Goal: Transaction & Acquisition: Obtain resource

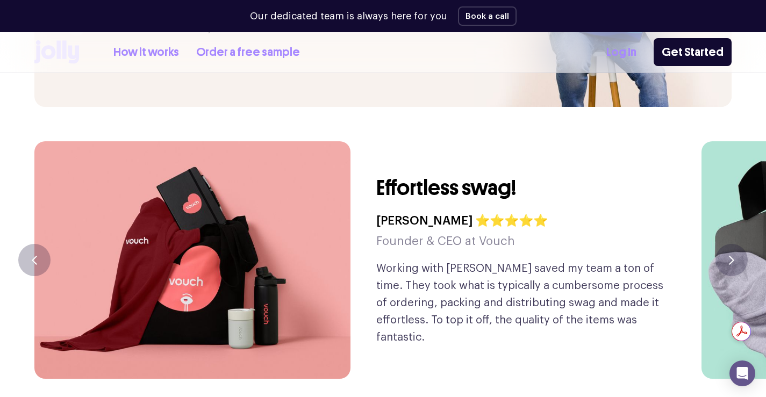
scroll to position [2495, 0]
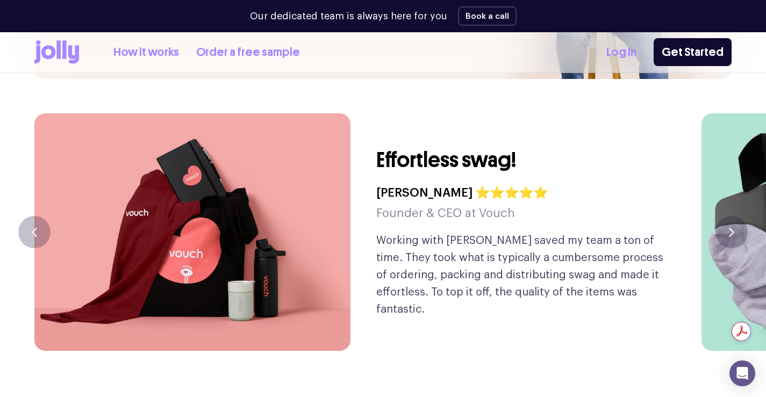
click at [161, 53] on link "How it works" at bounding box center [146, 53] width 66 height 18
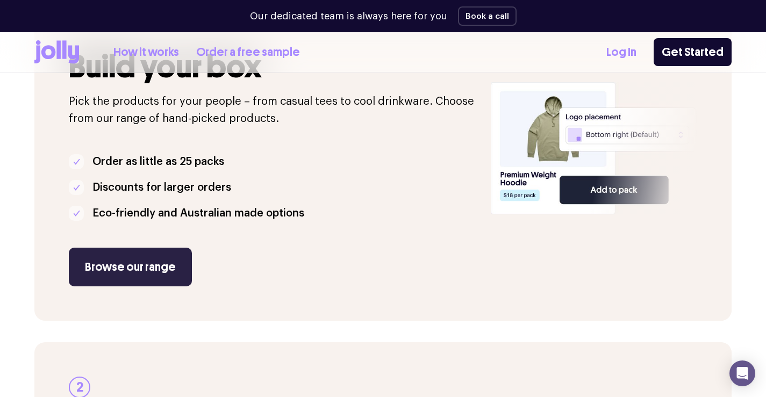
click at [137, 248] on link "Browse our range" at bounding box center [130, 267] width 123 height 39
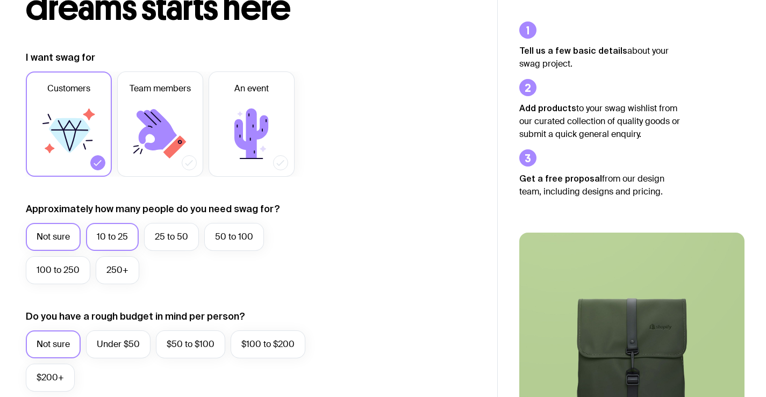
scroll to position [113, 0]
click at [154, 238] on label "25 to 50" at bounding box center [171, 237] width 55 height 28
click at [0, 0] on input "25 to 50" at bounding box center [0, 0] width 0 height 0
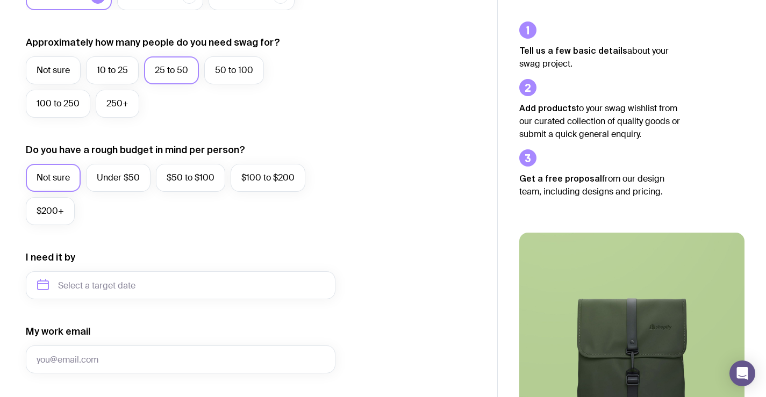
scroll to position [280, 0]
click at [128, 190] on label "Under $50" at bounding box center [118, 178] width 65 height 28
click at [0, 0] on input "Under $50" at bounding box center [0, 0] width 0 height 0
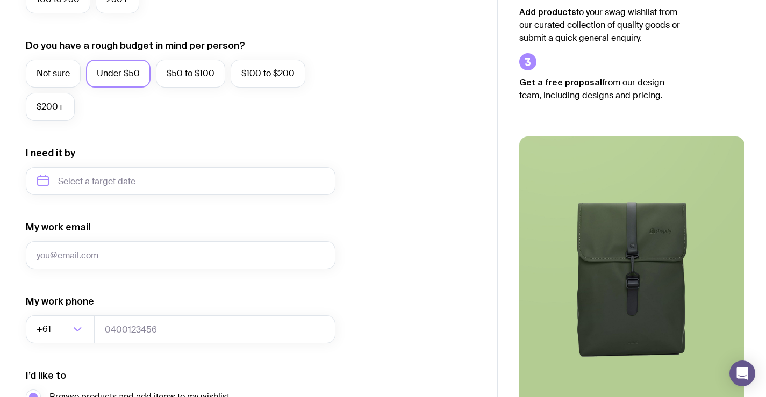
scroll to position [386, 0]
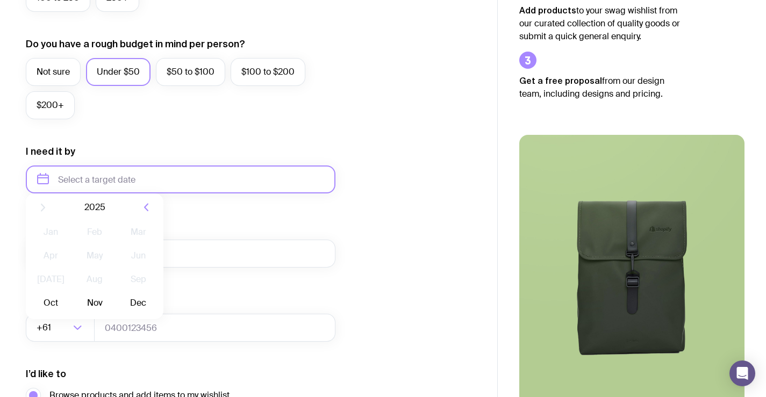
click at [112, 176] on input "text" at bounding box center [181, 180] width 310 height 28
click at [131, 309] on button "Dec" at bounding box center [138, 312] width 39 height 22
type input "[DATE]"
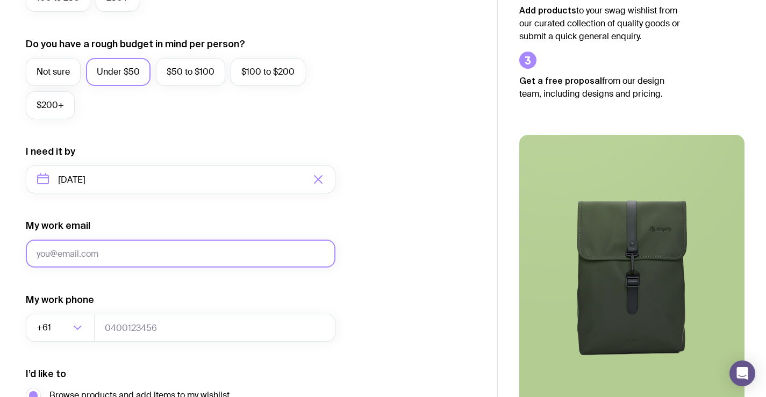
click at [139, 257] on input "My work email" at bounding box center [181, 254] width 310 height 28
type input "[EMAIL_ADDRESS][DOMAIN_NAME]"
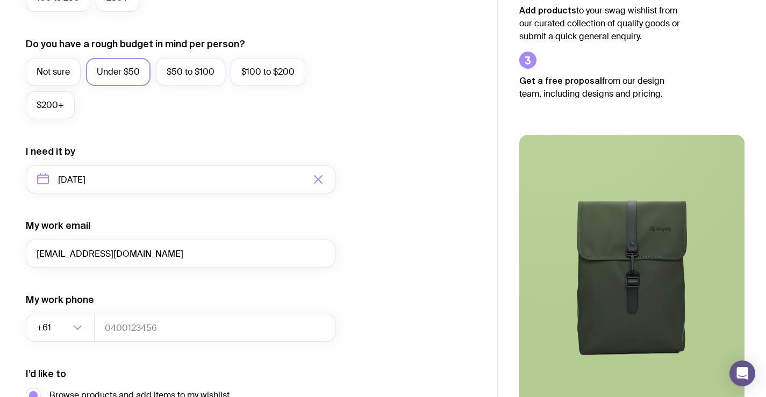
click at [428, 223] on div "I want swag for Customers Team members An event Approximately how many people d…" at bounding box center [249, 130] width 446 height 702
click at [130, 318] on input "tel" at bounding box center [214, 328] width 241 height 28
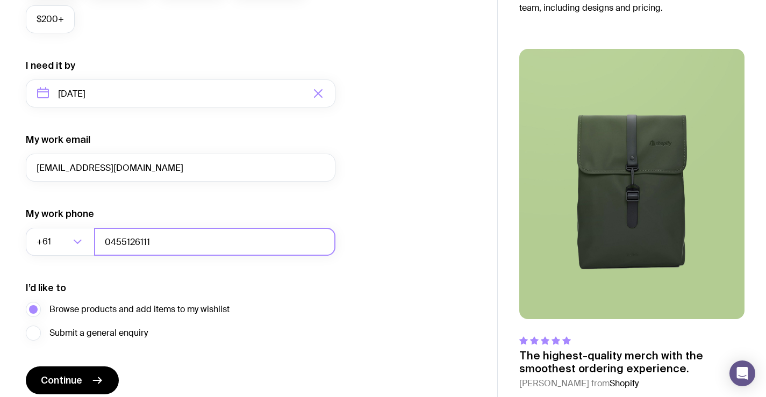
scroll to position [517, 0]
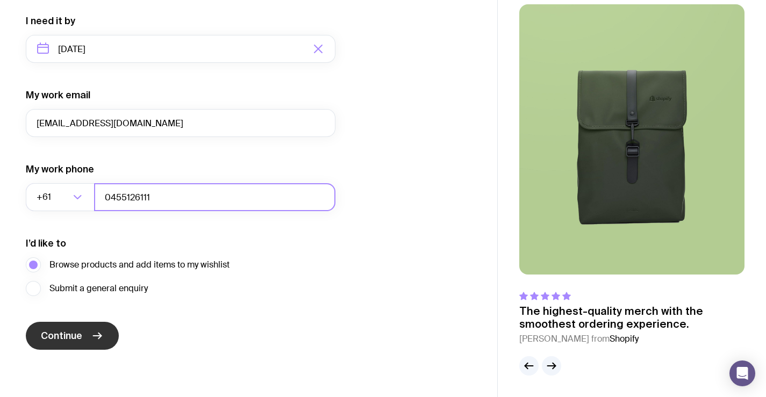
type input "0455126111"
click at [64, 334] on span "Continue" at bounding box center [61, 335] width 41 height 13
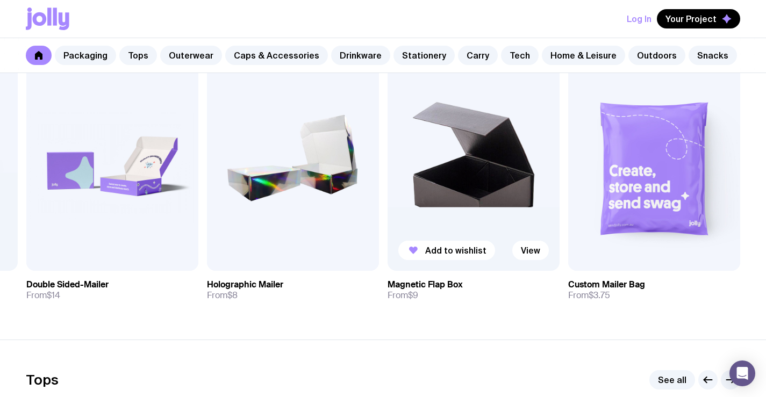
scroll to position [210, 0]
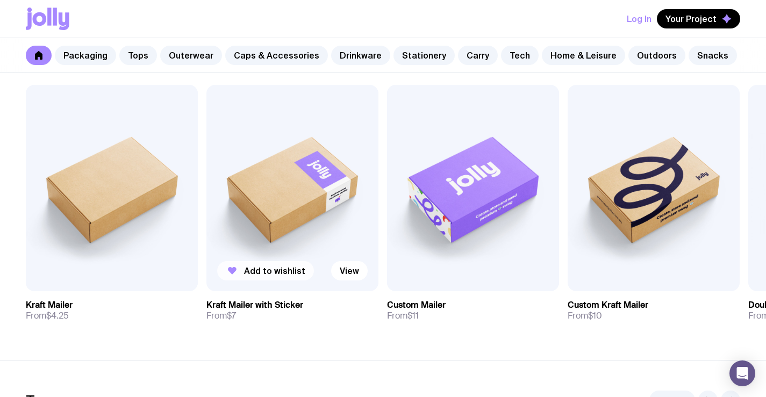
click at [276, 273] on span "Add to wishlist" at bounding box center [274, 271] width 61 height 11
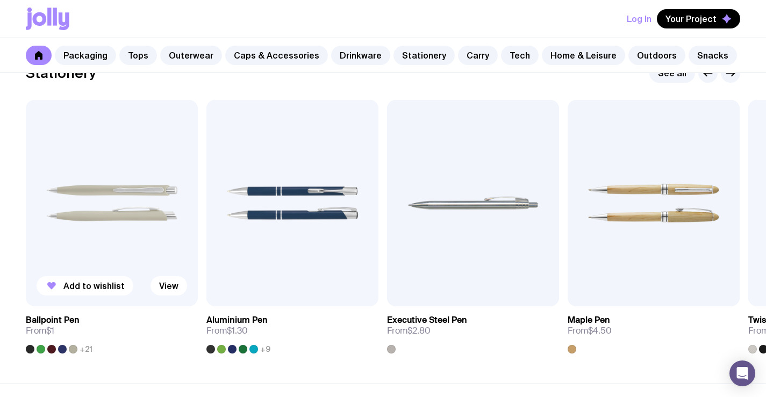
scroll to position [1944, 0]
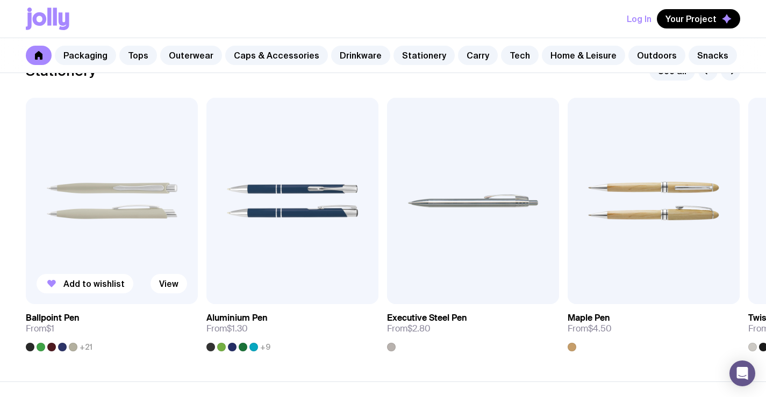
click at [88, 348] on span "+21" at bounding box center [86, 347] width 13 height 9
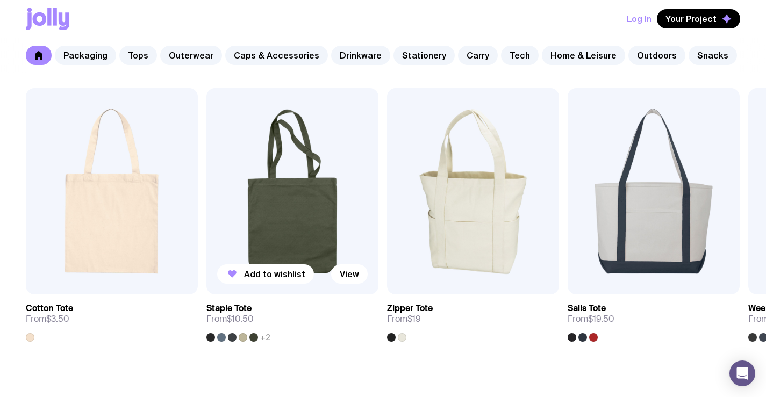
scroll to position [2305, 0]
click at [478, 343] on section "Carry See all Add to wishlist View Cotton Tote From $3.50 Add to wishlist View …" at bounding box center [383, 195] width 766 height 351
click at [270, 277] on span "Add to wishlist" at bounding box center [274, 273] width 61 height 11
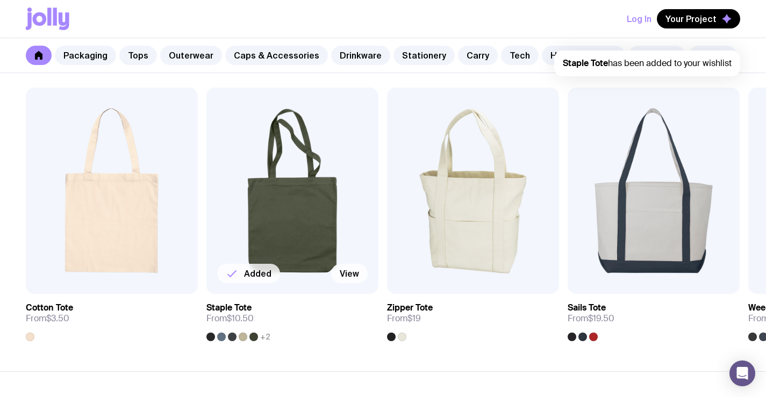
click at [339, 275] on link "View" at bounding box center [349, 273] width 37 height 19
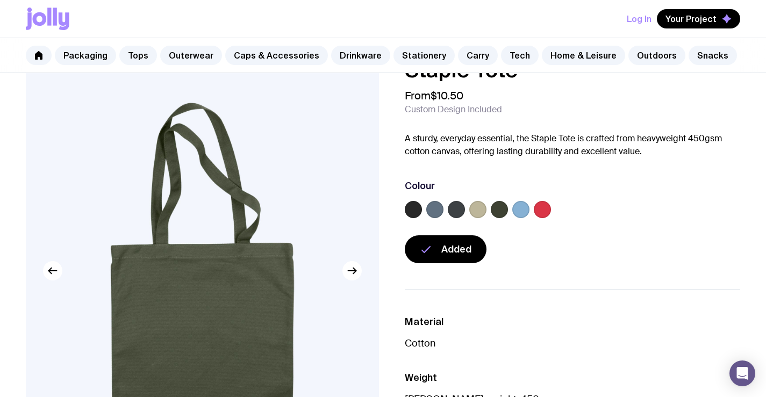
scroll to position [37, 0]
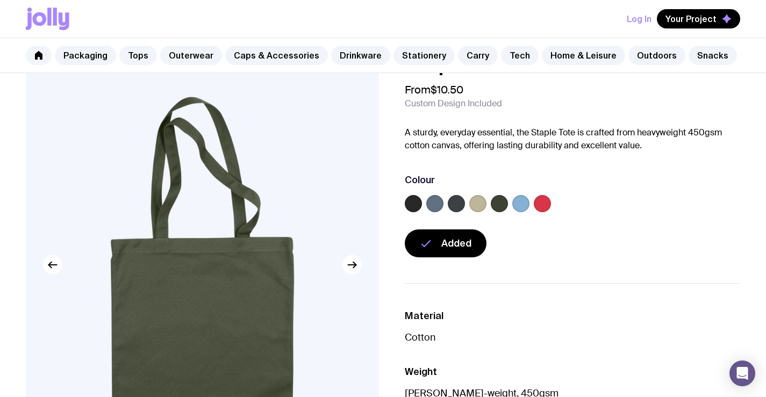
click at [413, 201] on label at bounding box center [413, 203] width 17 height 17
click at [0, 0] on input "radio" at bounding box center [0, 0] width 0 height 0
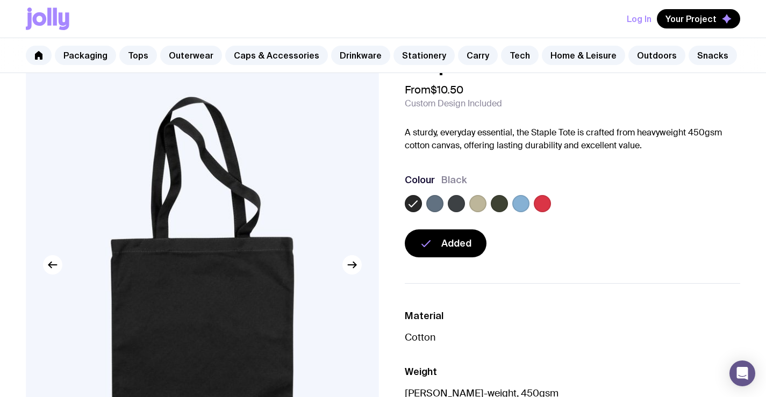
click at [462, 206] on label at bounding box center [456, 203] width 17 height 17
click at [0, 0] on input "radio" at bounding box center [0, 0] width 0 height 0
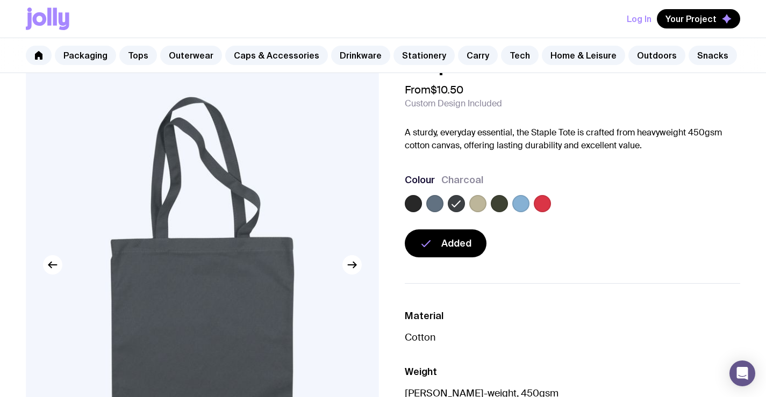
click at [441, 201] on label at bounding box center [434, 203] width 17 height 17
click at [0, 0] on input "radio" at bounding box center [0, 0] width 0 height 0
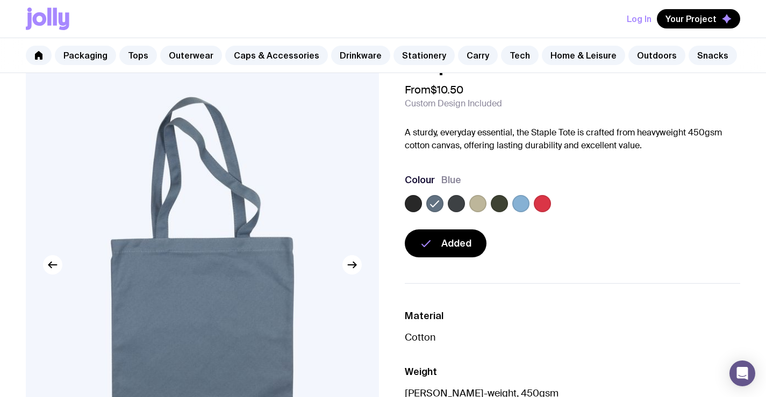
click at [476, 201] on label at bounding box center [477, 203] width 17 height 17
click at [0, 0] on input "radio" at bounding box center [0, 0] width 0 height 0
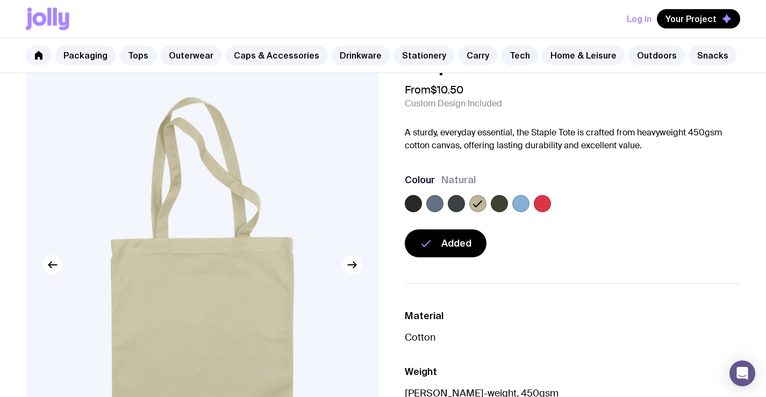
click at [500, 202] on label at bounding box center [499, 203] width 17 height 17
click at [0, 0] on input "radio" at bounding box center [0, 0] width 0 height 0
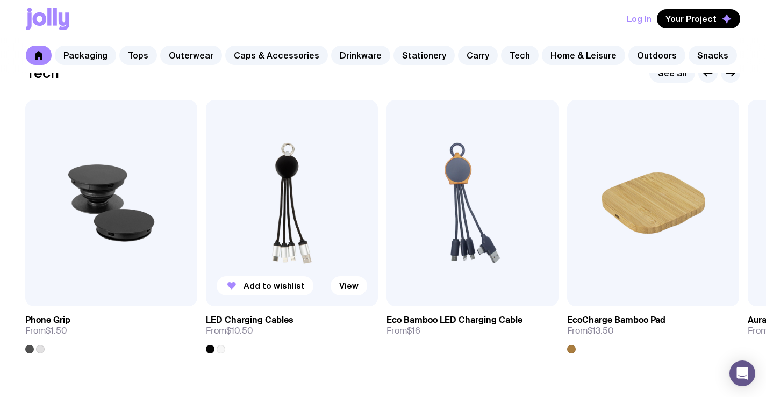
scroll to position [2643, 0]
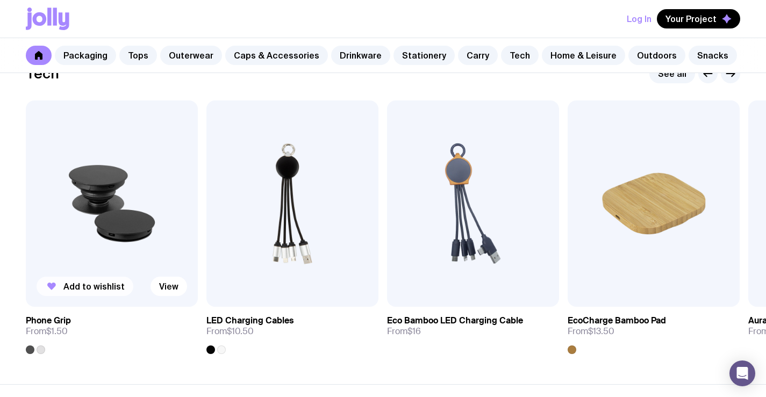
click at [99, 290] on span "Add to wishlist" at bounding box center [93, 286] width 61 height 11
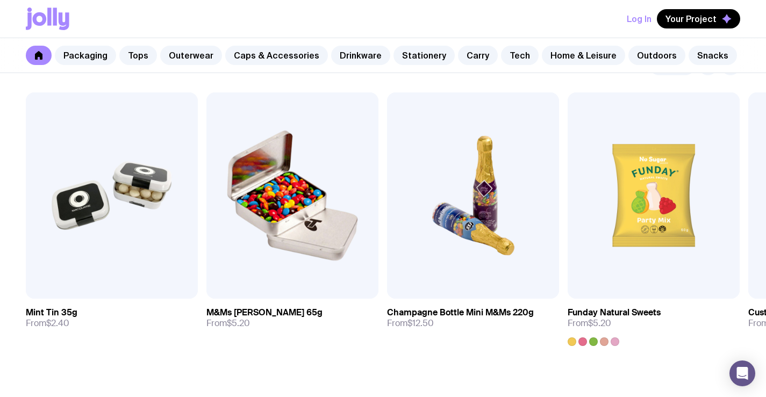
scroll to position [3706, 0]
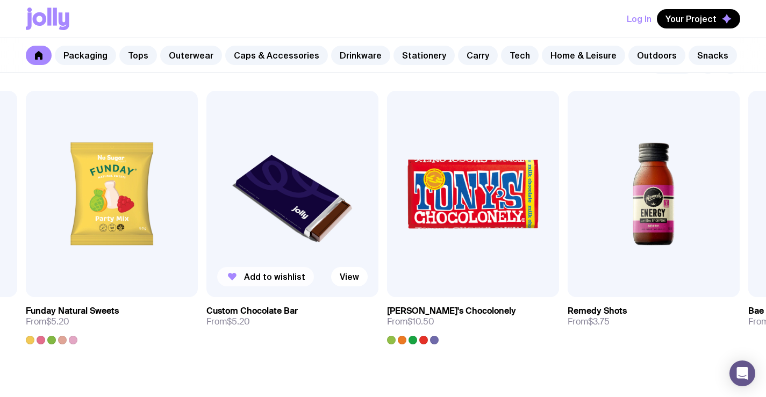
click at [256, 276] on span "Add to wishlist" at bounding box center [274, 276] width 61 height 11
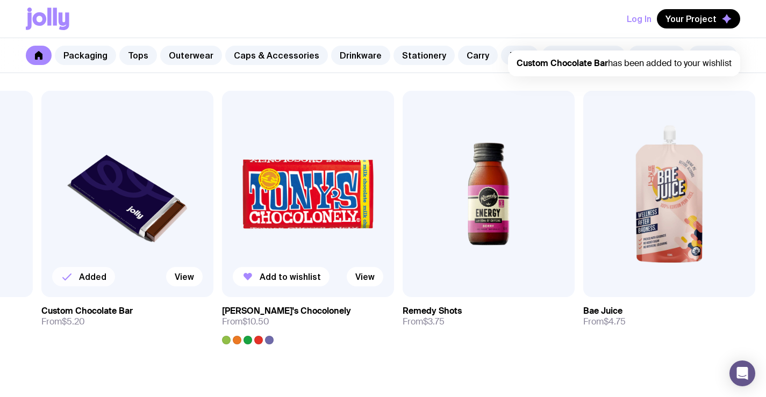
scroll to position [3801, 0]
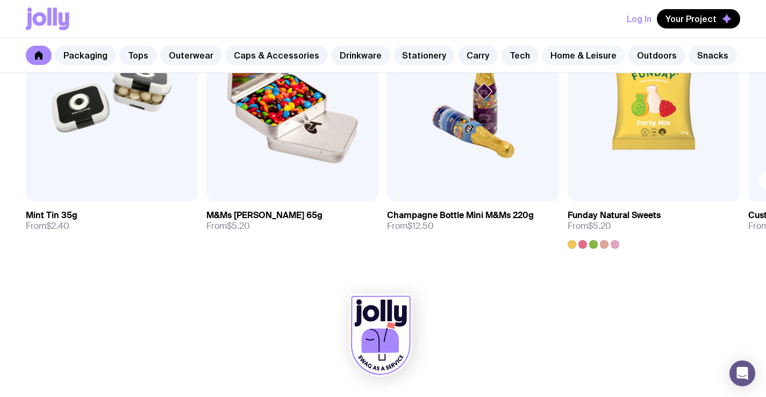
click at [550, 58] on link "Home & Leisure" at bounding box center [583, 55] width 83 height 19
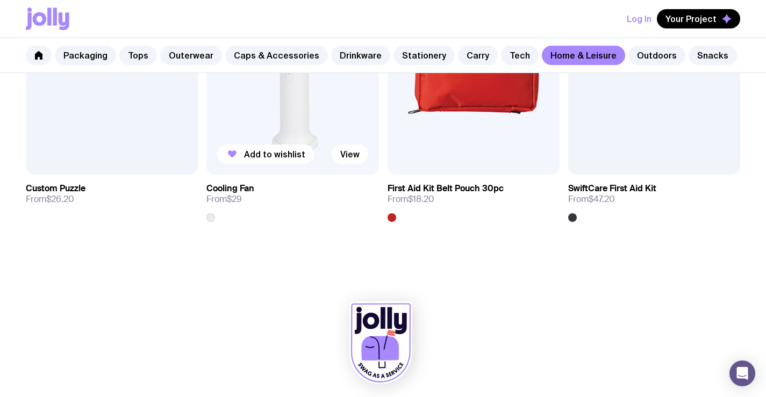
scroll to position [2337, 0]
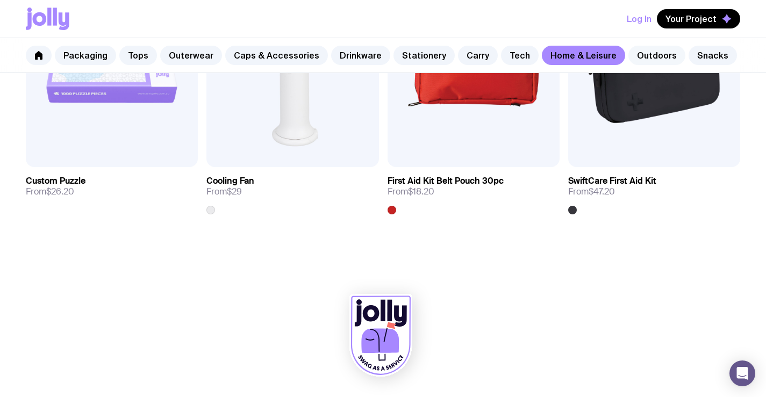
click at [637, 53] on link "Outdoors" at bounding box center [656, 55] width 57 height 19
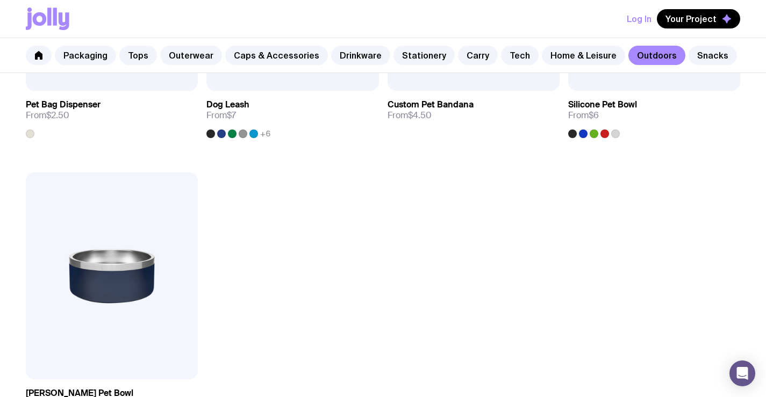
scroll to position [1611, 0]
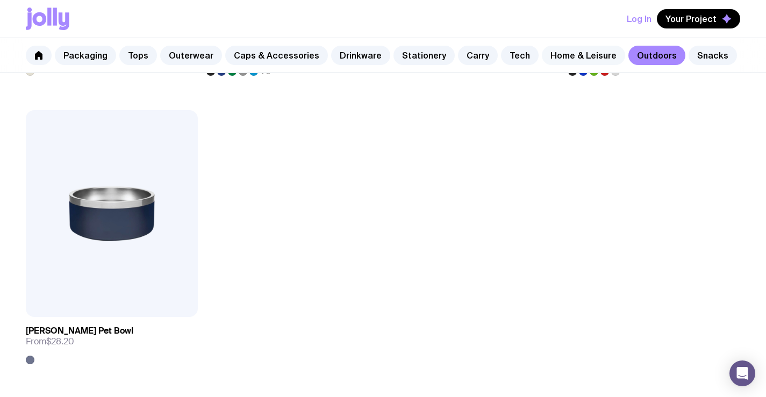
click at [542, 54] on link "Home & Leisure" at bounding box center [583, 55] width 83 height 19
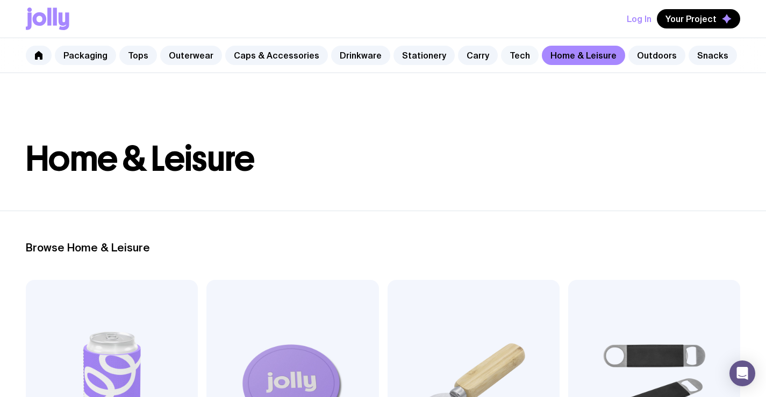
click at [501, 53] on link "Tech" at bounding box center [520, 55] width 38 height 19
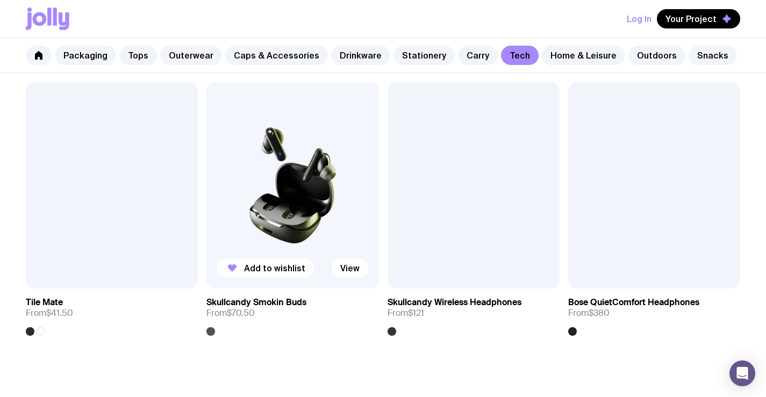
scroll to position [1927, 0]
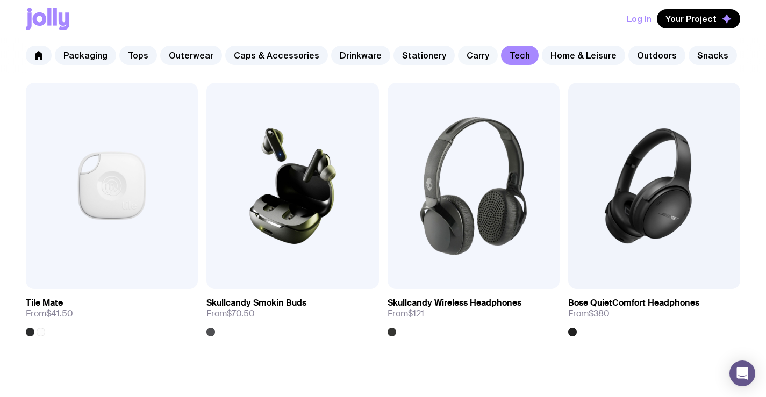
click at [458, 58] on link "Carry" at bounding box center [478, 55] width 40 height 19
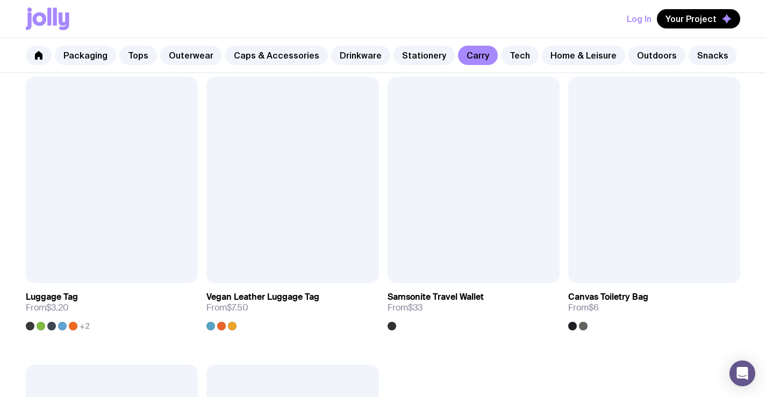
scroll to position [2223, 0]
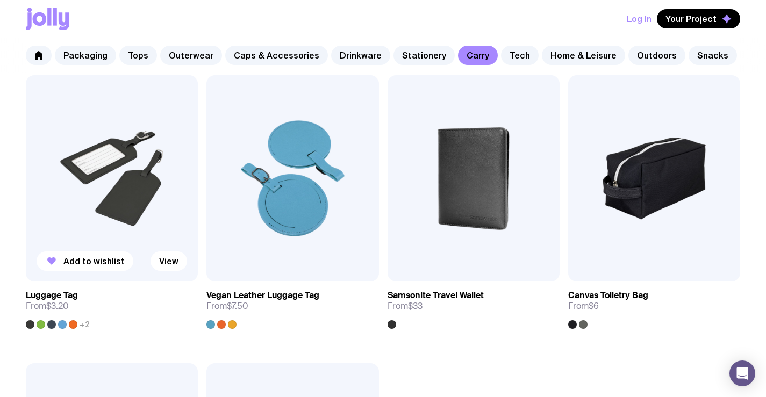
click at [86, 327] on span "+2" at bounding box center [85, 324] width 10 height 9
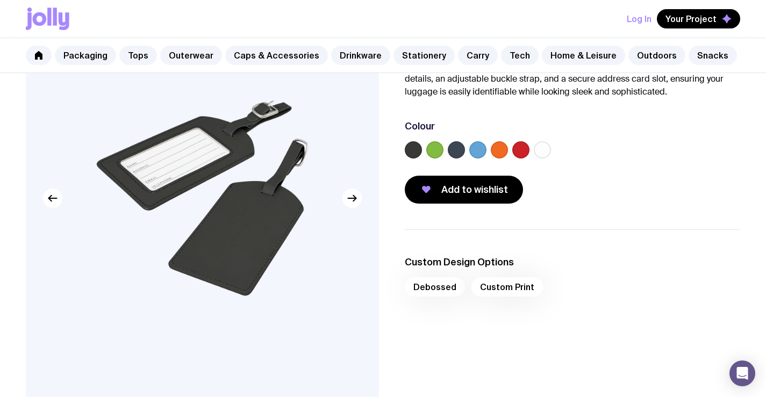
scroll to position [106, 0]
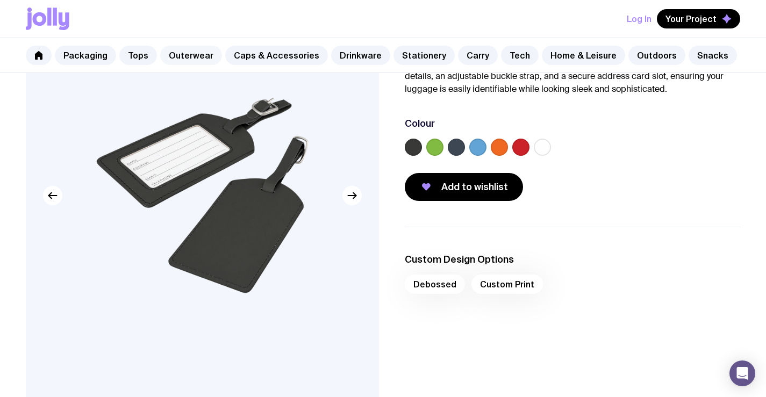
click at [172, 54] on link "Outerwear" at bounding box center [191, 55] width 62 height 19
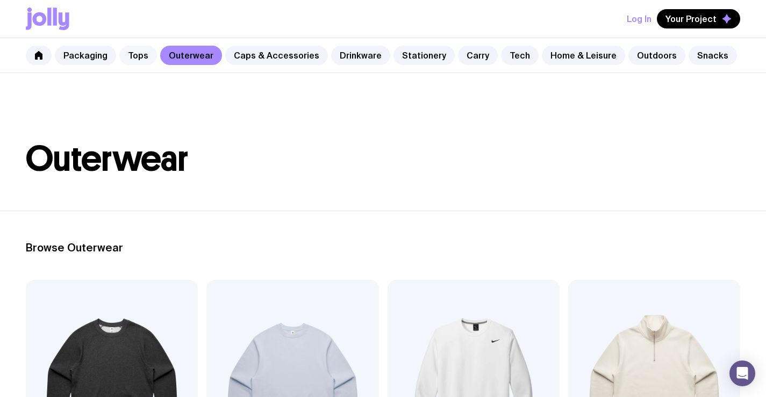
click at [151, 55] on link "Tops" at bounding box center [138, 55] width 38 height 19
